Goal: Information Seeking & Learning: Learn about a topic

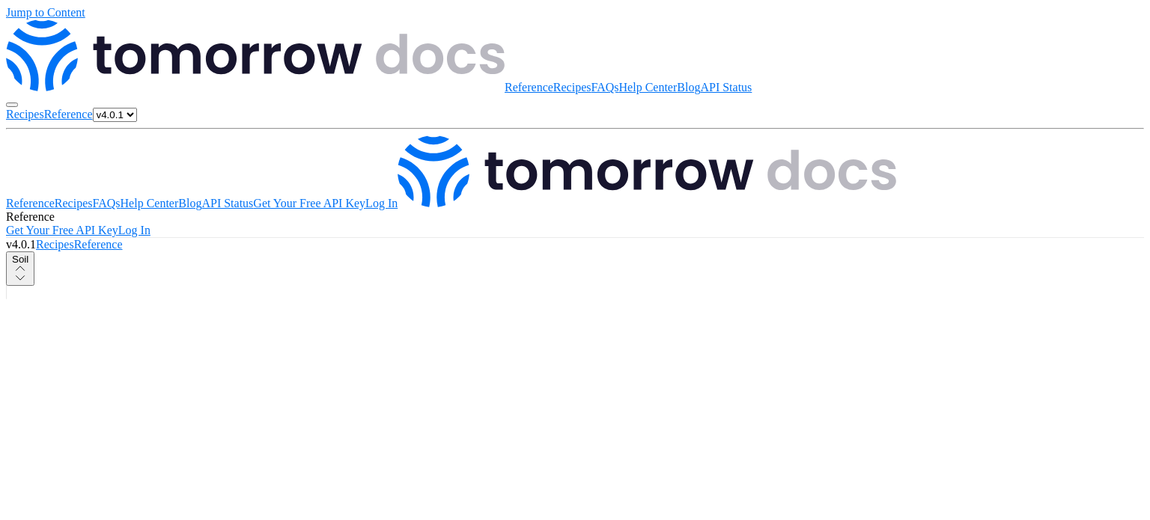
drag, startPoint x: 253, startPoint y: 321, endPoint x: 398, endPoint y: 323, distance: 144.5
drag, startPoint x: 497, startPoint y: 371, endPoint x: 456, endPoint y: 371, distance: 41.2
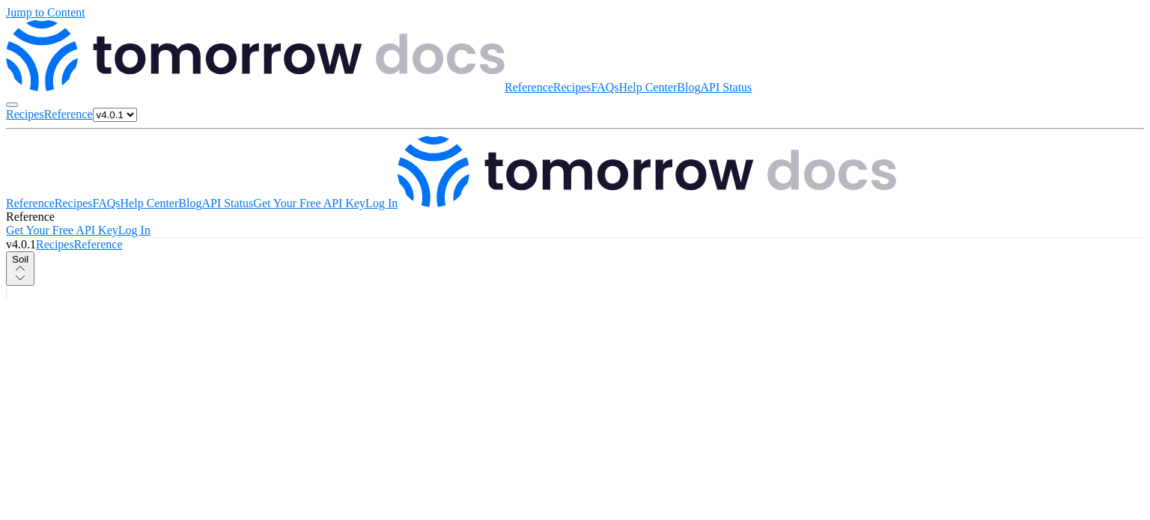
drag, startPoint x: 514, startPoint y: 368, endPoint x: 458, endPoint y: 368, distance: 56.9
